Goal: Information Seeking & Learning: Learn about a topic

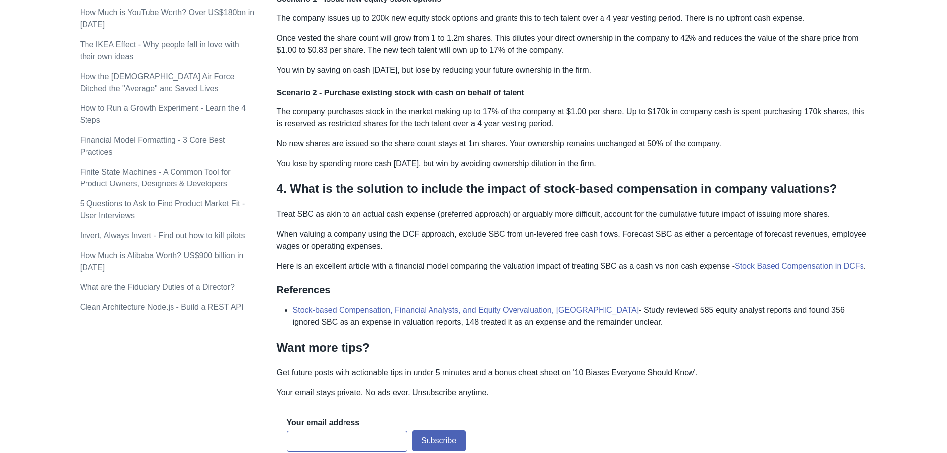
scroll to position [596, 0]
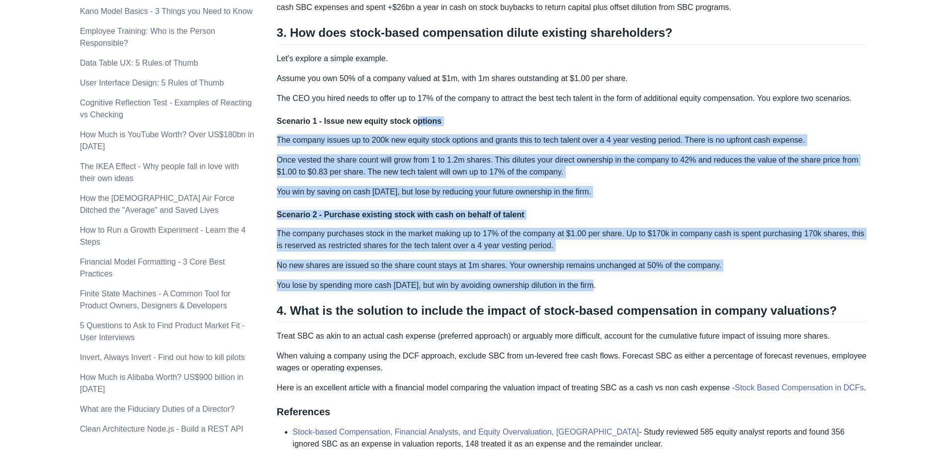
drag, startPoint x: 409, startPoint y: 106, endPoint x: 693, endPoint y: 277, distance: 332.0
click at [693, 277] on div "Most investors ignore stock compensation as a cash expense, which causes overva…" at bounding box center [572, 4] width 590 height 891
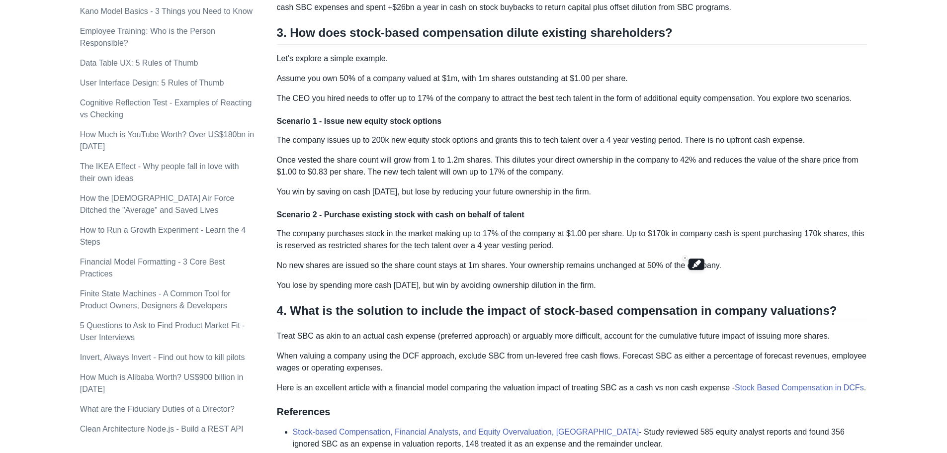
click at [693, 277] on div "Most investors ignore stock compensation as a cash expense, which causes overva…" at bounding box center [572, 4] width 590 height 891
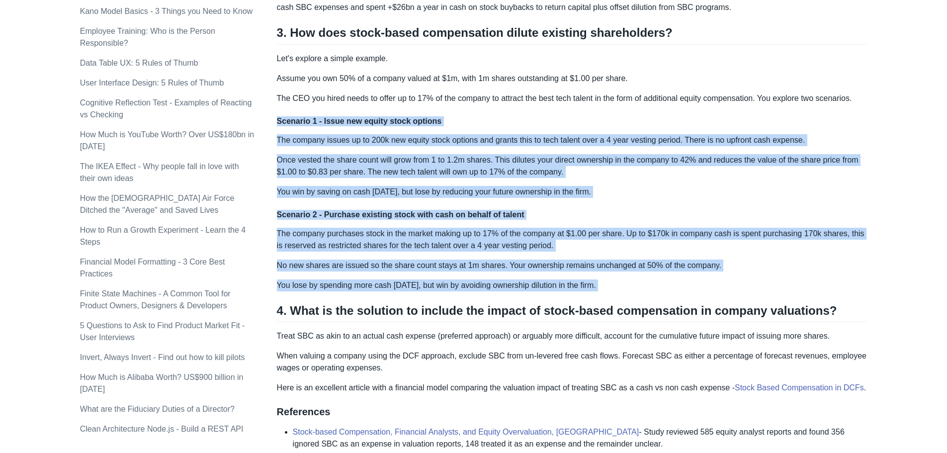
drag, startPoint x: 693, startPoint y: 277, endPoint x: 296, endPoint y: 121, distance: 426.7
click at [296, 121] on div "Most investors ignore stock compensation as a cash expense, which causes overva…" at bounding box center [572, 4] width 590 height 891
click at [296, 121] on h4 "Scenario 1 - Issue new equity stock options" at bounding box center [572, 121] width 590 height 10
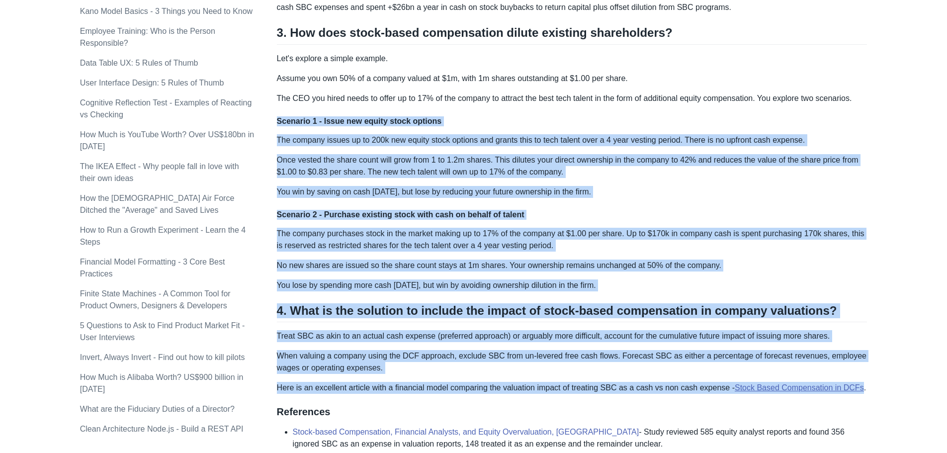
drag, startPoint x: 296, startPoint y: 121, endPoint x: 851, endPoint y: 389, distance: 616.0
click at [851, 389] on div "Most investors ignore stock compensation as a cash expense, which causes overva…" at bounding box center [572, 4] width 590 height 891
click at [851, 389] on link "Stock Based Compensation in DCFs" at bounding box center [799, 387] width 129 height 8
drag, startPoint x: 851, startPoint y: 389, endPoint x: 603, endPoint y: 204, distance: 309.6
click at [603, 204] on div "Most investors ignore stock compensation as a cash expense, which causes overva…" at bounding box center [572, 4] width 590 height 891
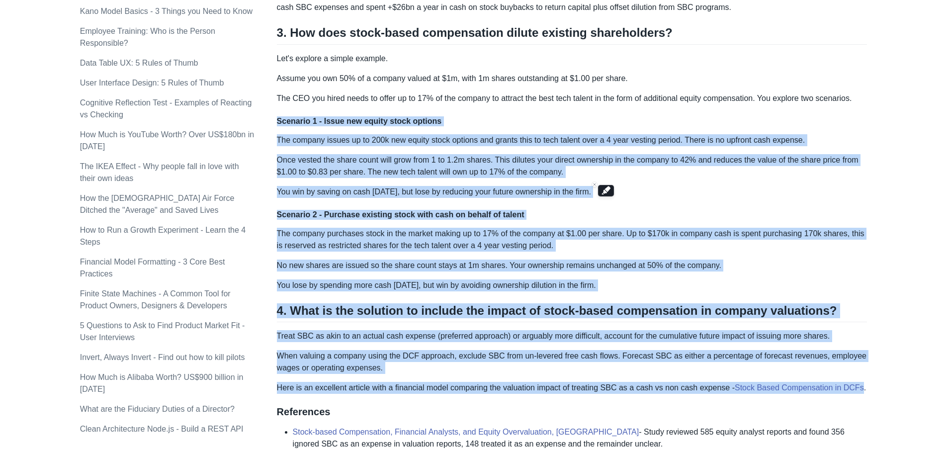
click at [603, 204] on div "Most investors ignore stock compensation as a cash expense, which causes overva…" at bounding box center [572, 4] width 590 height 891
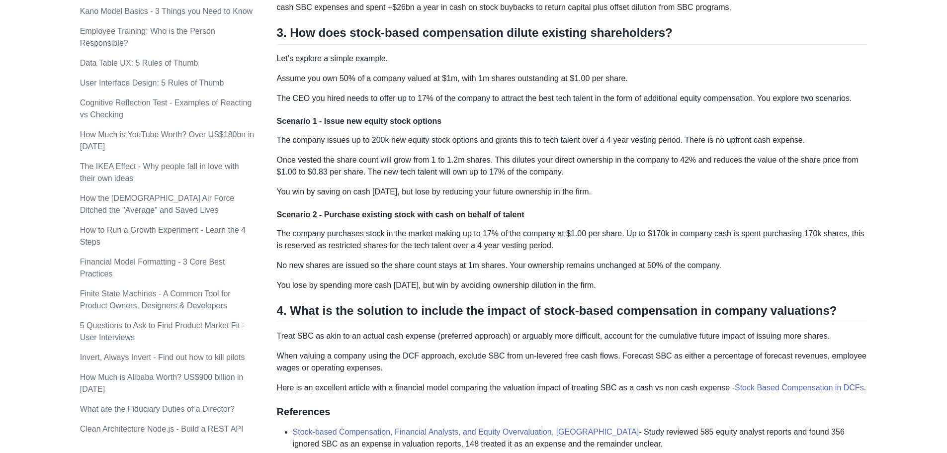
click at [642, 183] on div "Most investors ignore stock compensation as a cash expense, which causes overva…" at bounding box center [572, 4] width 590 height 891
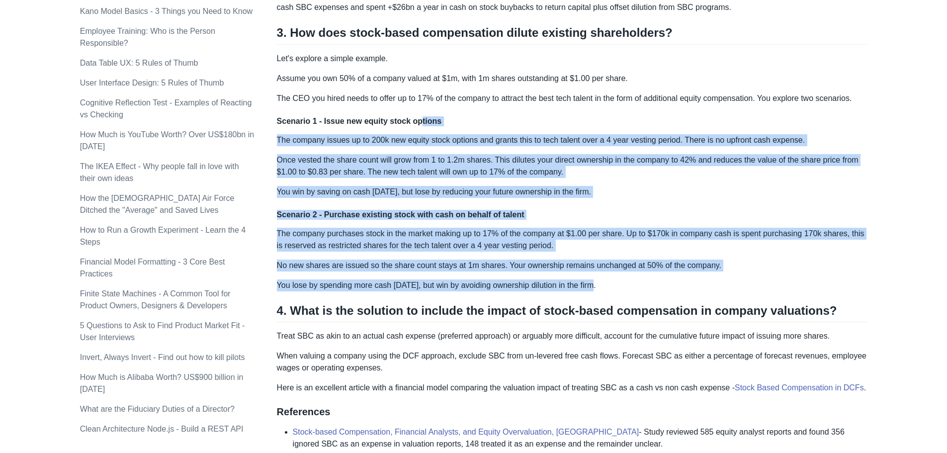
drag, startPoint x: 413, startPoint y: 108, endPoint x: 636, endPoint y: 281, distance: 282.0
click at [636, 281] on div "Most investors ignore stock compensation as a cash expense, which causes overva…" at bounding box center [572, 4] width 590 height 891
click at [636, 281] on p "You lose by spending more cash [DATE], but win by avoiding ownership dilution i…" at bounding box center [572, 285] width 590 height 12
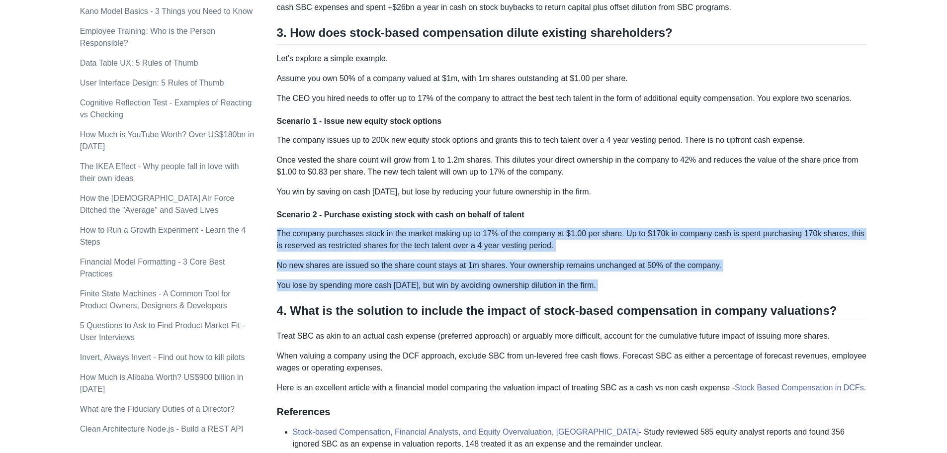
drag, startPoint x: 636, startPoint y: 281, endPoint x: 636, endPoint y: 202, distance: 78.5
click at [636, 202] on div "Most investors ignore stock compensation as a cash expense, which causes overva…" at bounding box center [572, 4] width 590 height 891
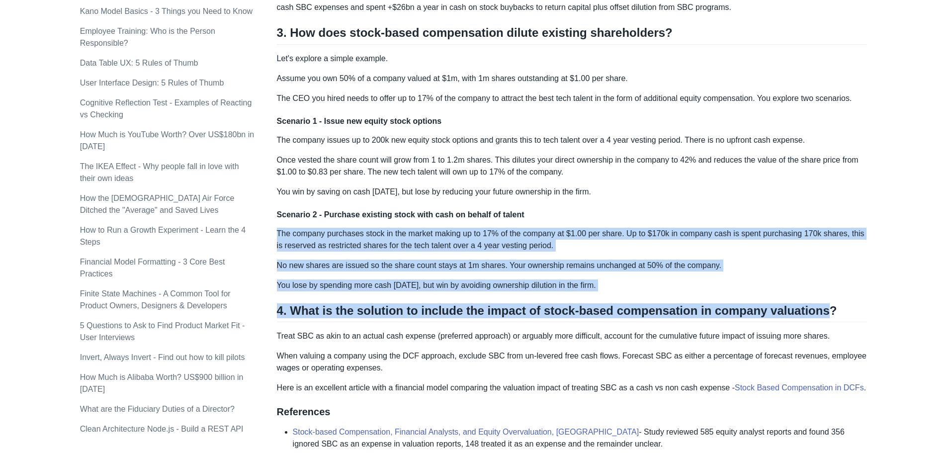
drag, startPoint x: 636, startPoint y: 202, endPoint x: 759, endPoint y: 308, distance: 162.5
click at [759, 308] on div "Most investors ignore stock compensation as a cash expense, which causes overva…" at bounding box center [572, 4] width 590 height 891
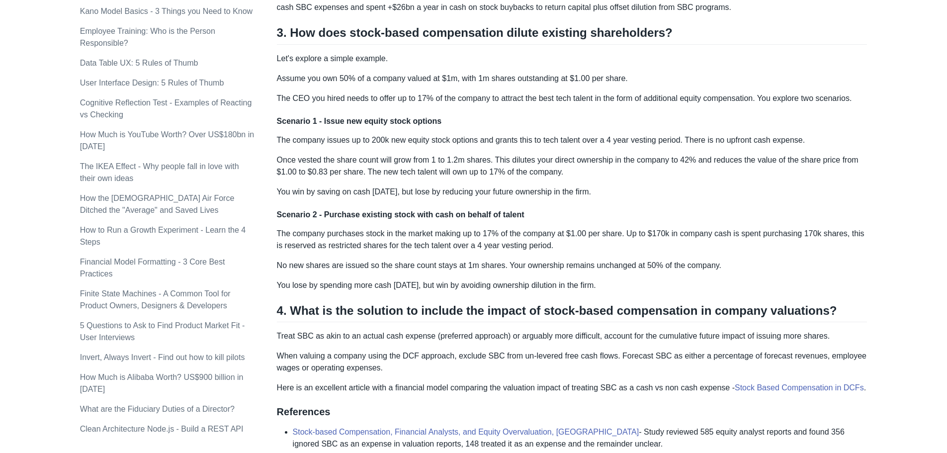
click at [621, 325] on div "Most investors ignore stock compensation as a cash expense, which causes overva…" at bounding box center [572, 4] width 590 height 891
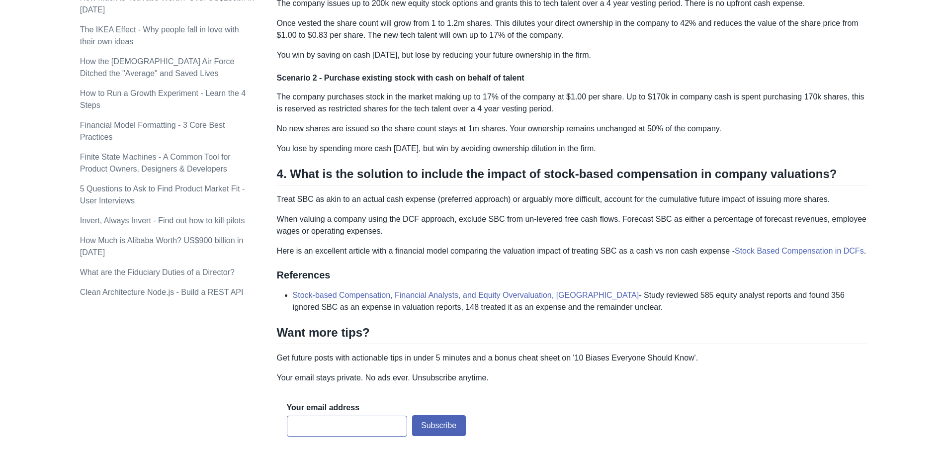
scroll to position [746, 0]
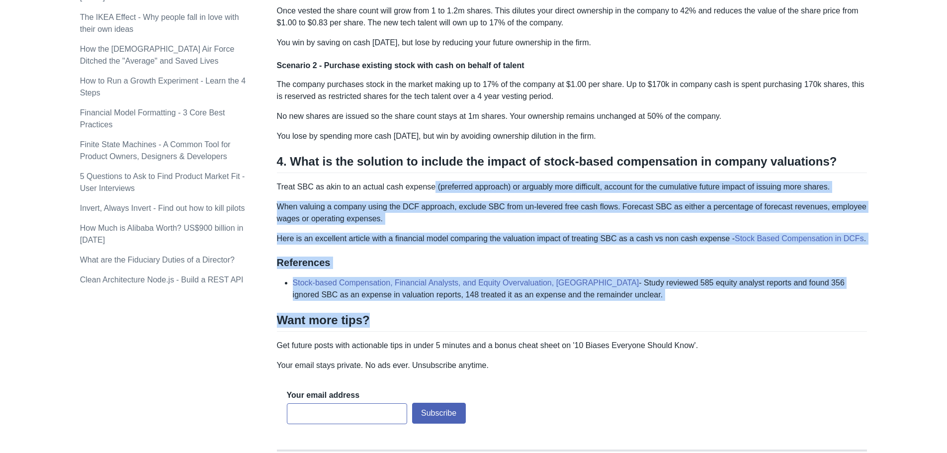
drag, startPoint x: 426, startPoint y: 179, endPoint x: 732, endPoint y: 312, distance: 333.5
